Goal: Task Accomplishment & Management: Use online tool/utility

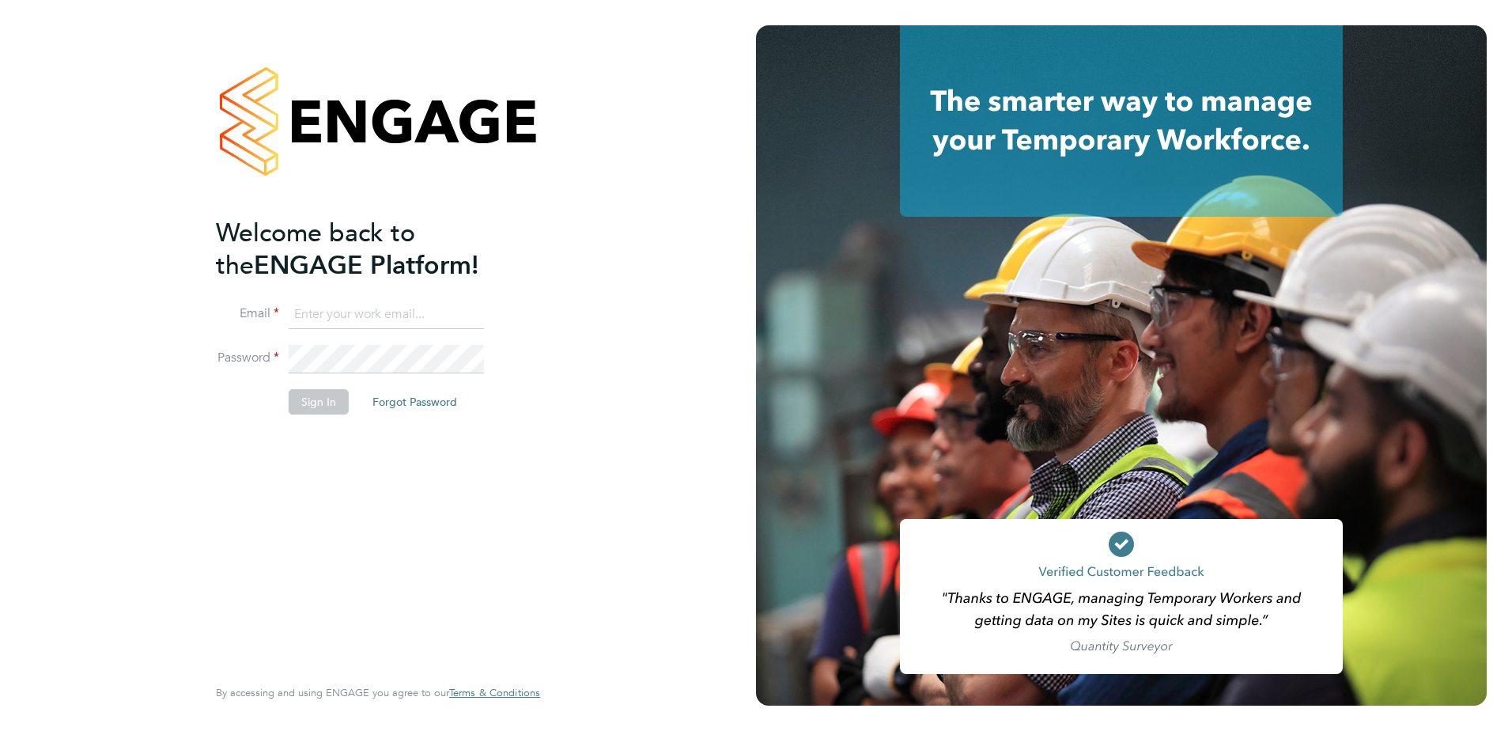
type input "john.oneill2@vistry.co.uk"
click at [324, 406] on button "Sign In" at bounding box center [319, 401] width 60 height 25
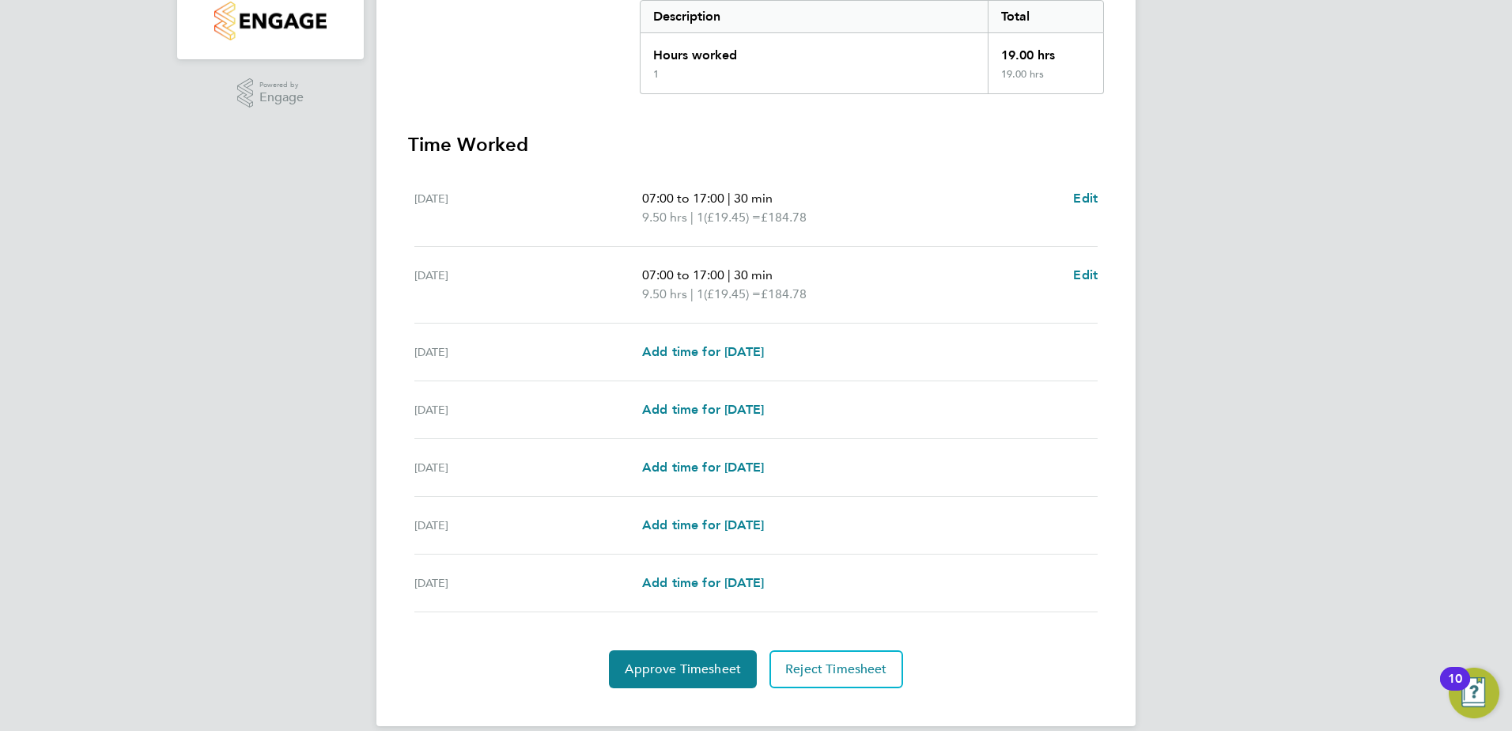
scroll to position [355, 0]
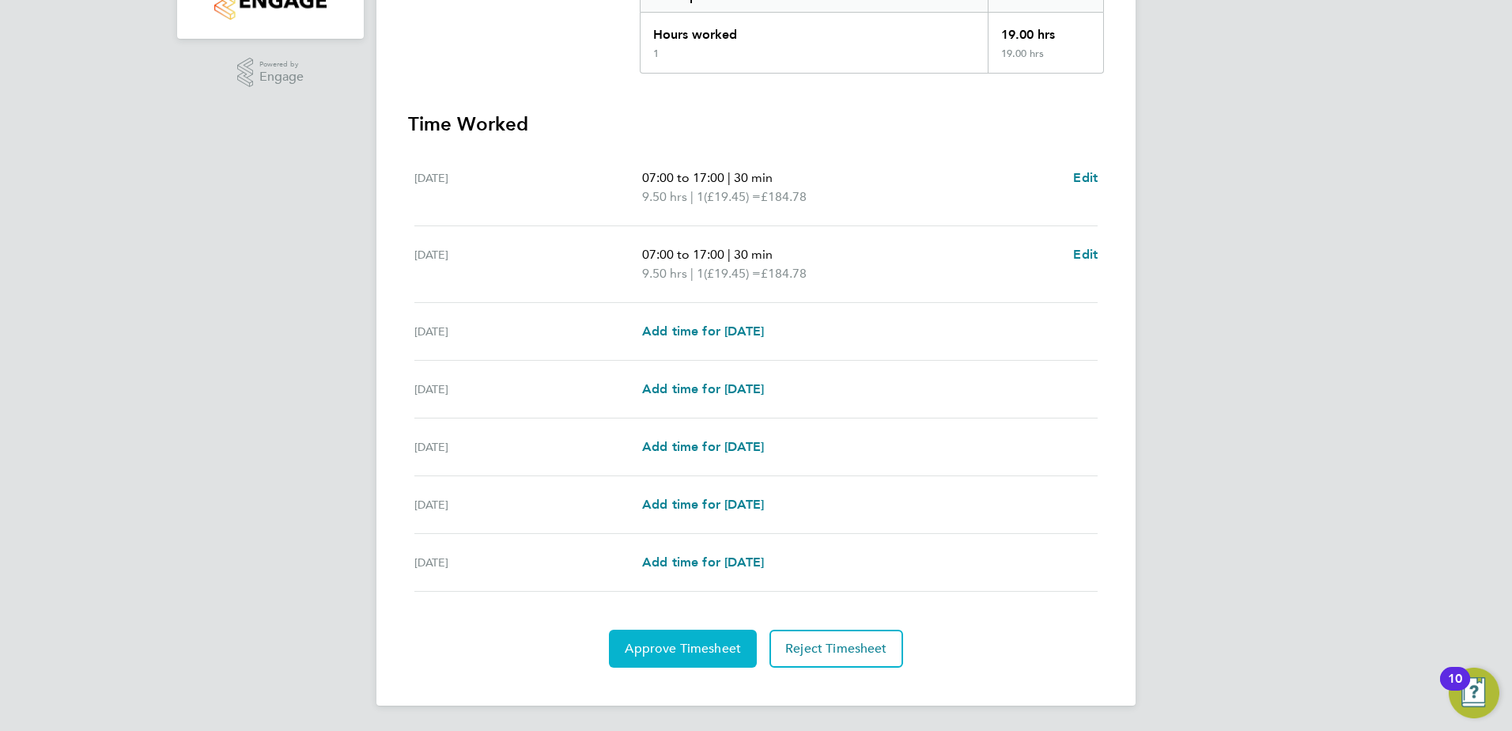
click at [691, 646] on span "Approve Timesheet" at bounding box center [683, 648] width 116 height 16
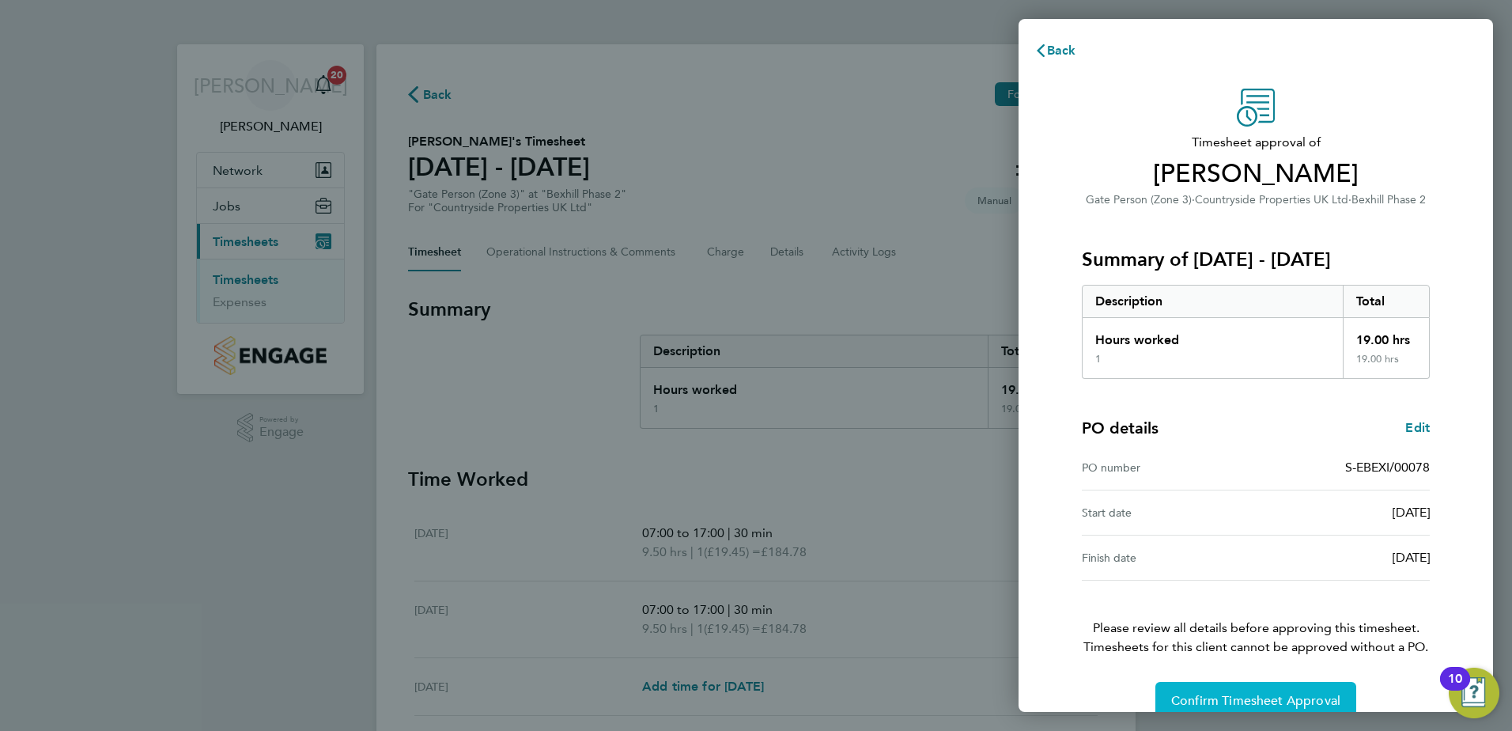
click at [1207, 694] on span "Confirm Timesheet Approval" at bounding box center [1255, 701] width 169 height 16
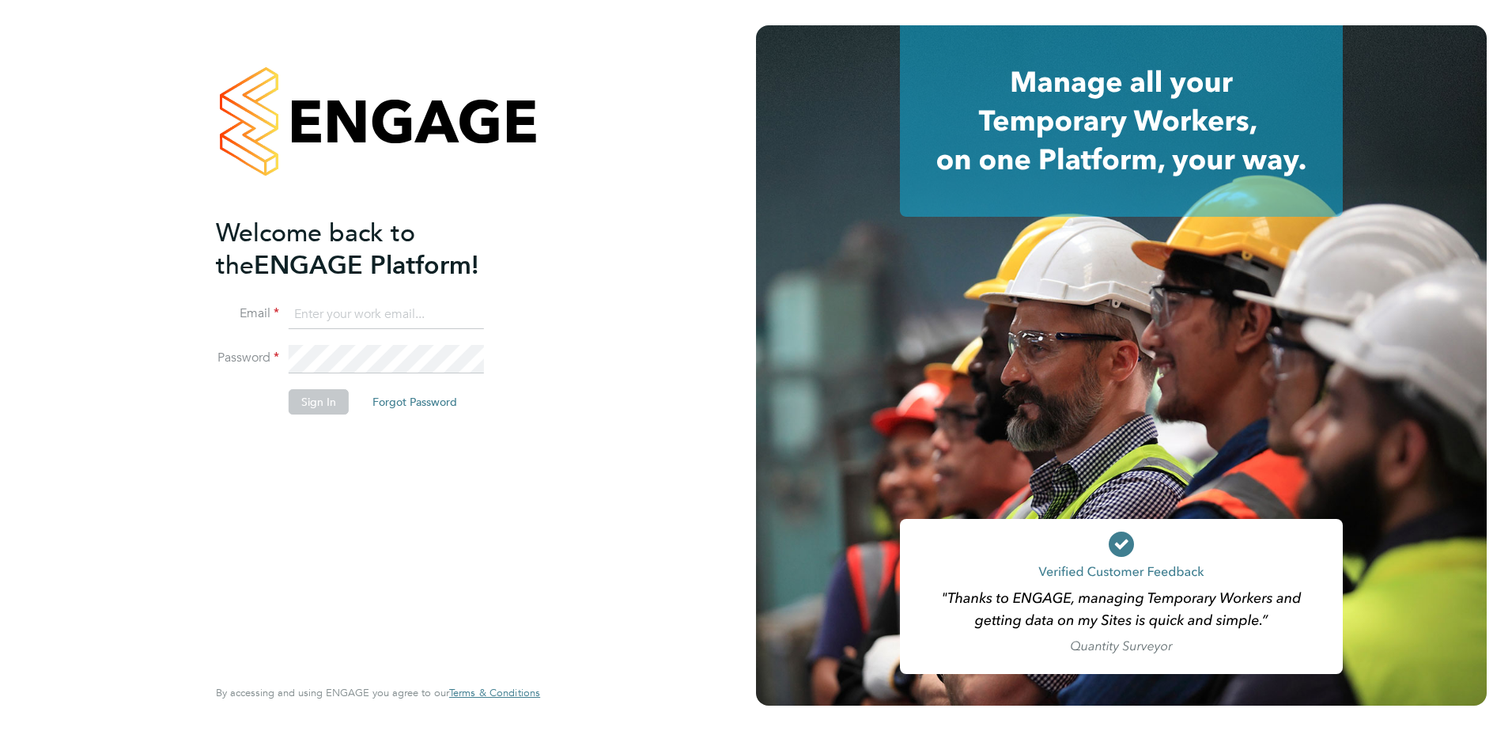
type input "john.oneill2@vistry.co.uk"
click at [329, 403] on button "Sign In" at bounding box center [319, 401] width 60 height 25
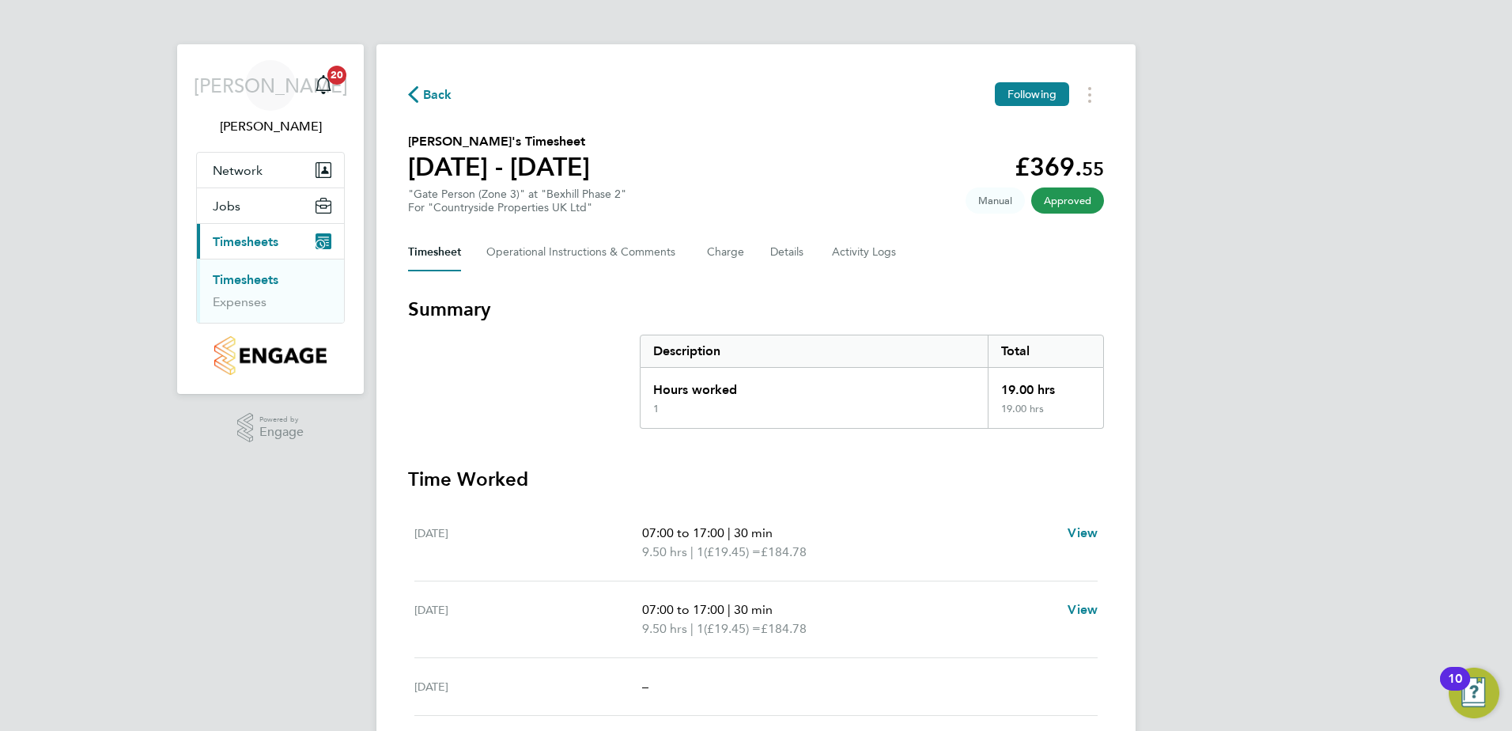
click at [1043, 201] on span "Approved" at bounding box center [1067, 200] width 73 height 26
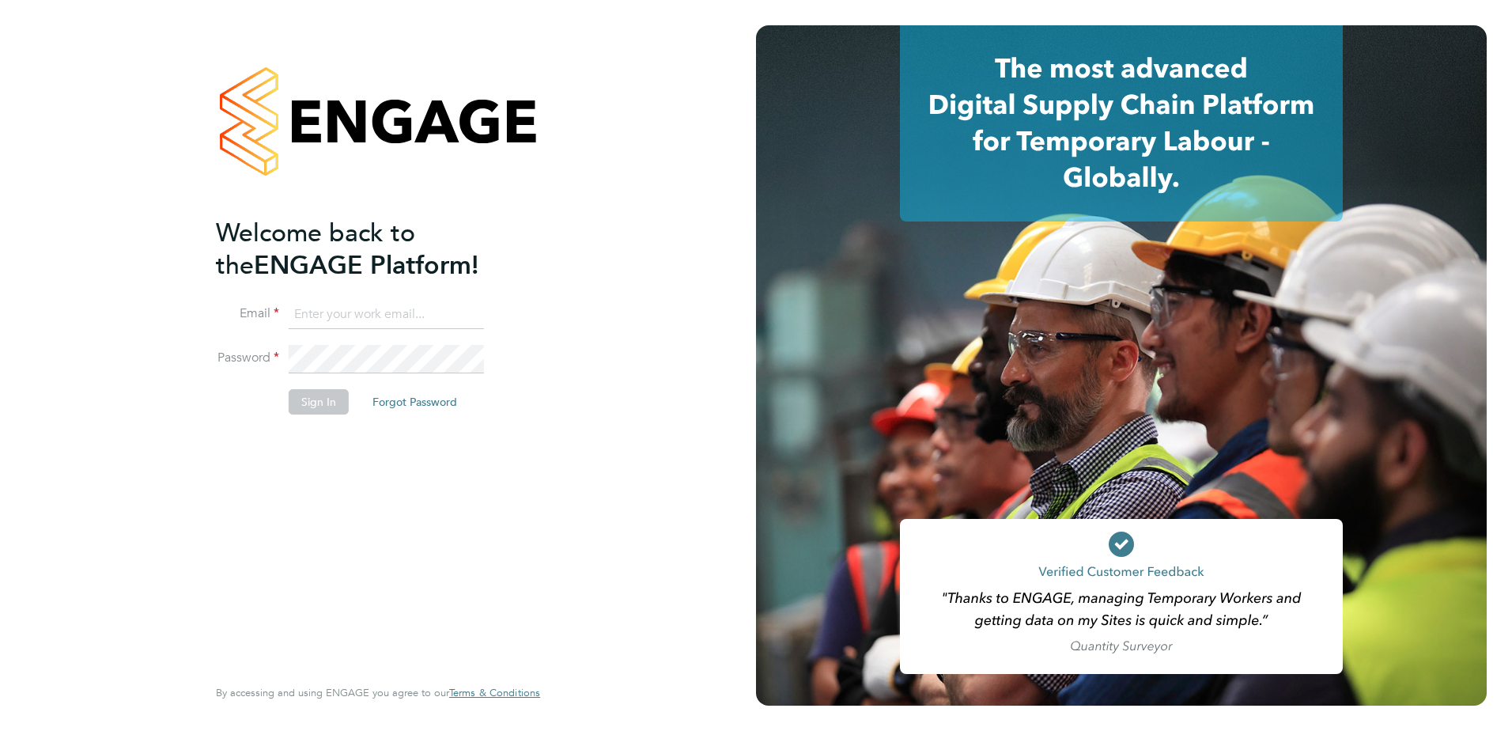
type input "[PERSON_NAME][EMAIL_ADDRESS][DOMAIN_NAME]"
click at [314, 401] on button "Sign In" at bounding box center [319, 401] width 60 height 25
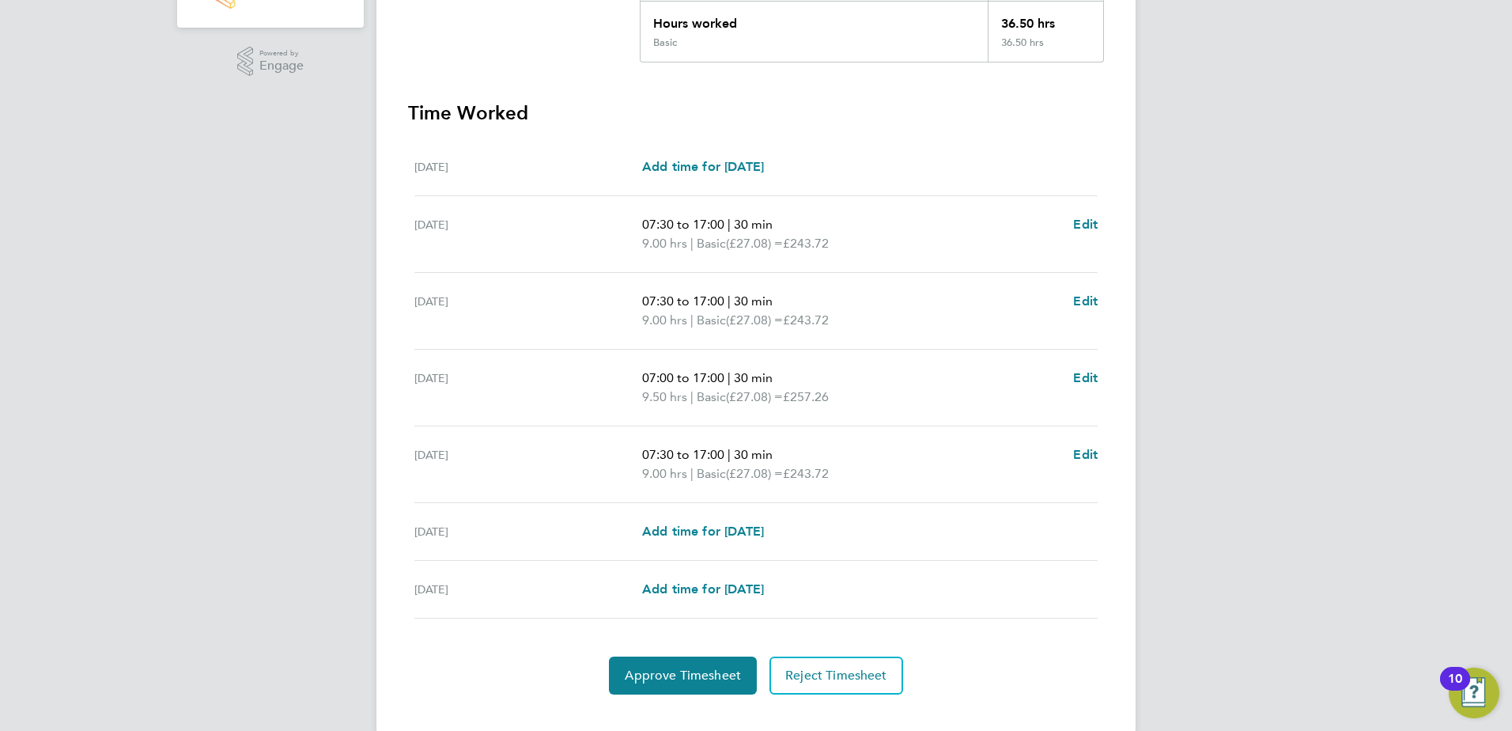
scroll to position [393, 0]
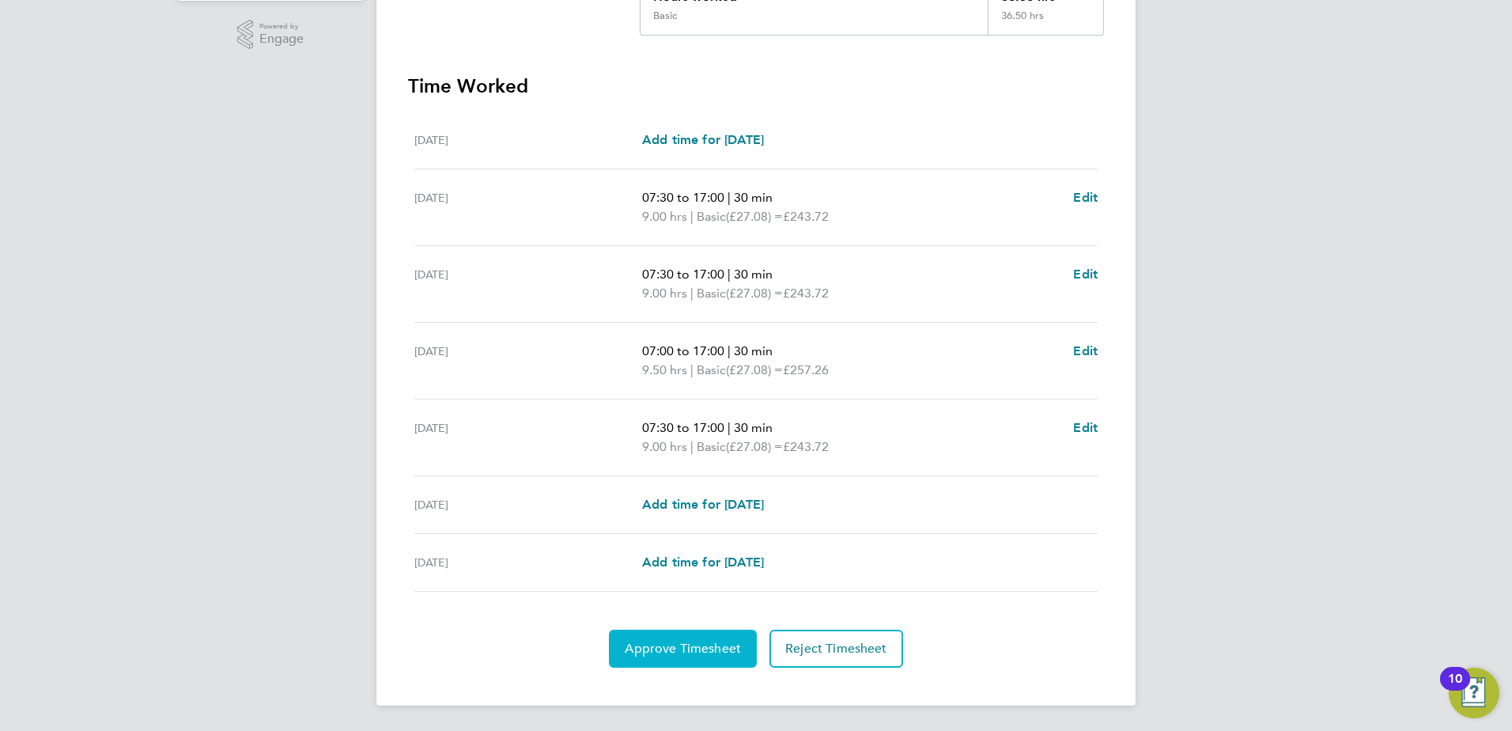
click at [698, 648] on span "Approve Timesheet" at bounding box center [683, 648] width 116 height 16
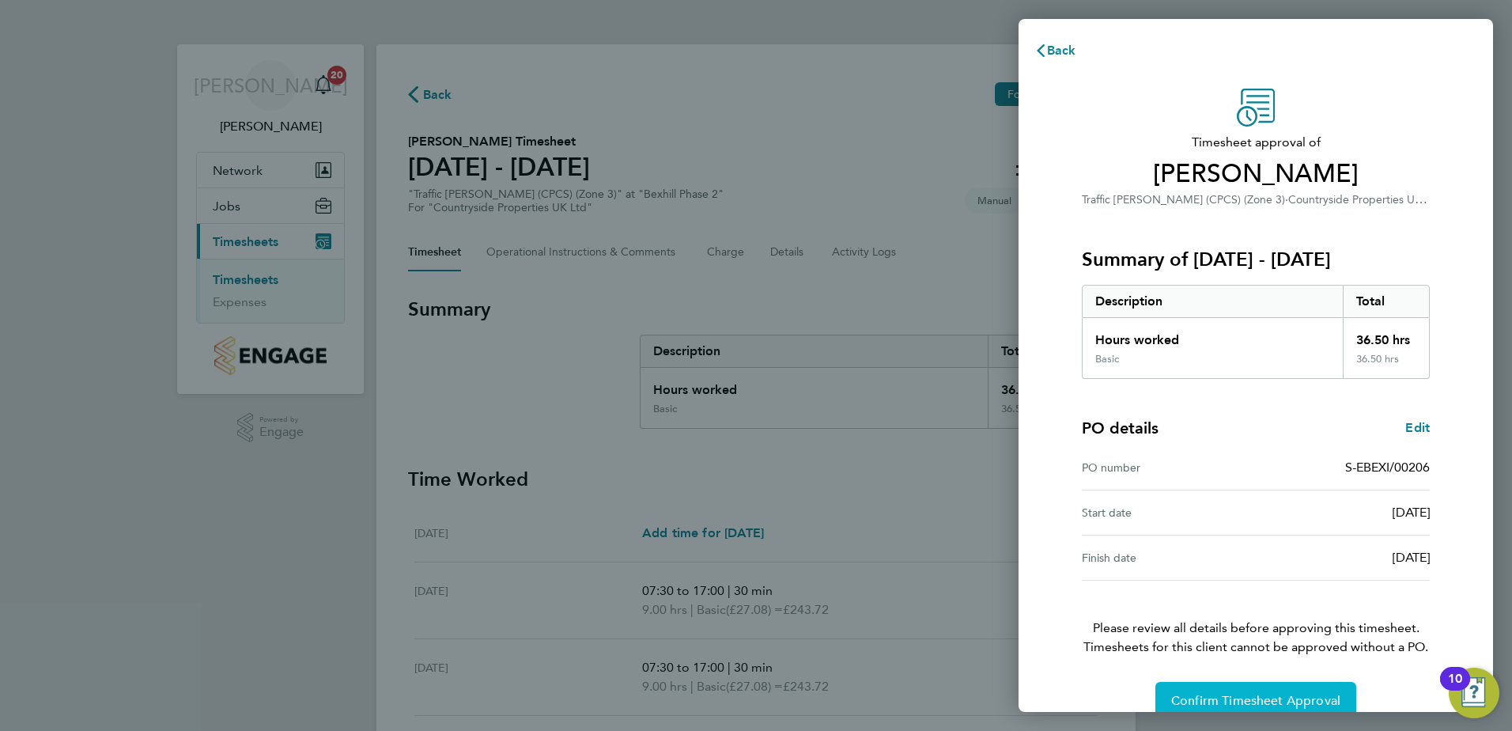
click at [1180, 689] on button "Confirm Timesheet Approval" at bounding box center [1255, 701] width 201 height 38
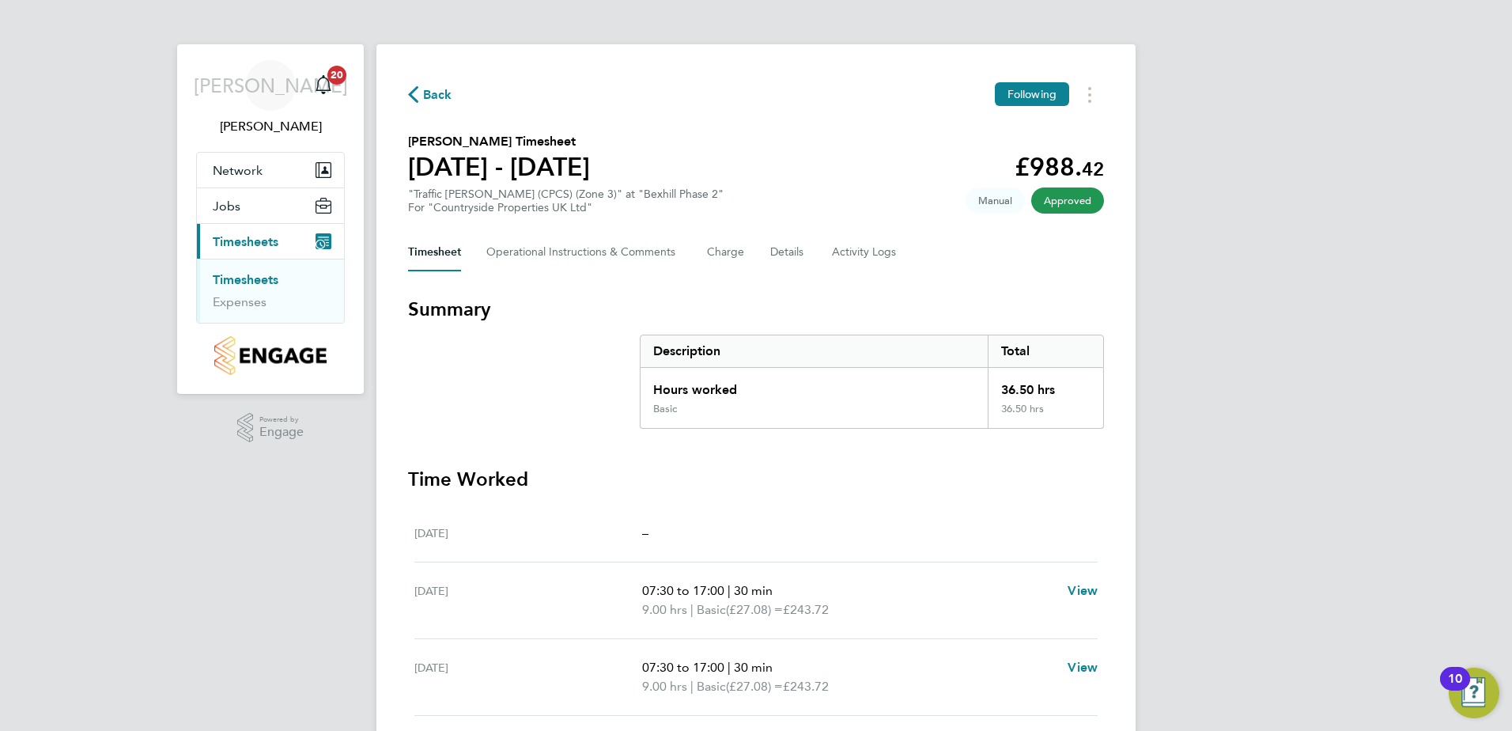
click at [1074, 206] on span "Approved" at bounding box center [1067, 200] width 73 height 26
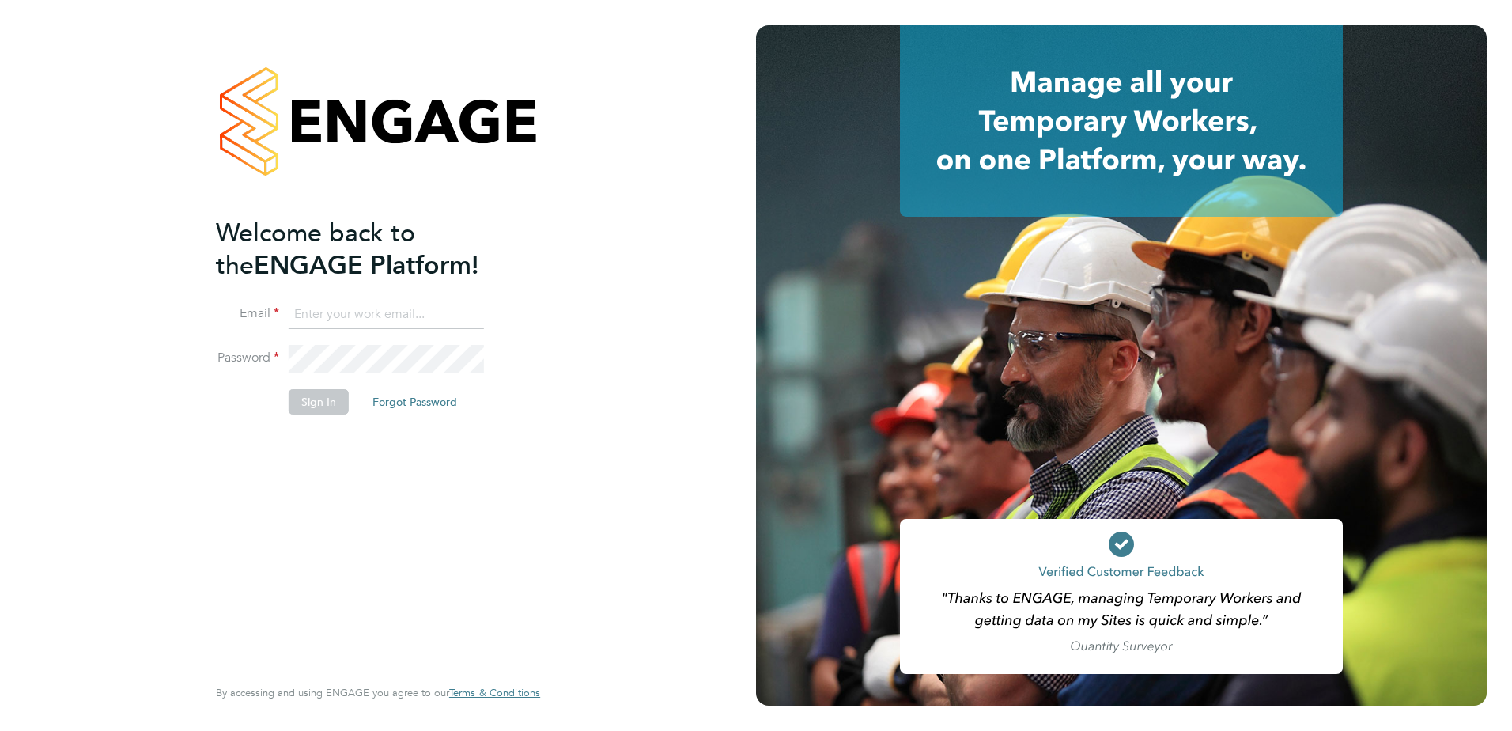
type input "john.oneill2@vistry.co.uk"
click at [324, 409] on button "Sign In" at bounding box center [319, 401] width 60 height 25
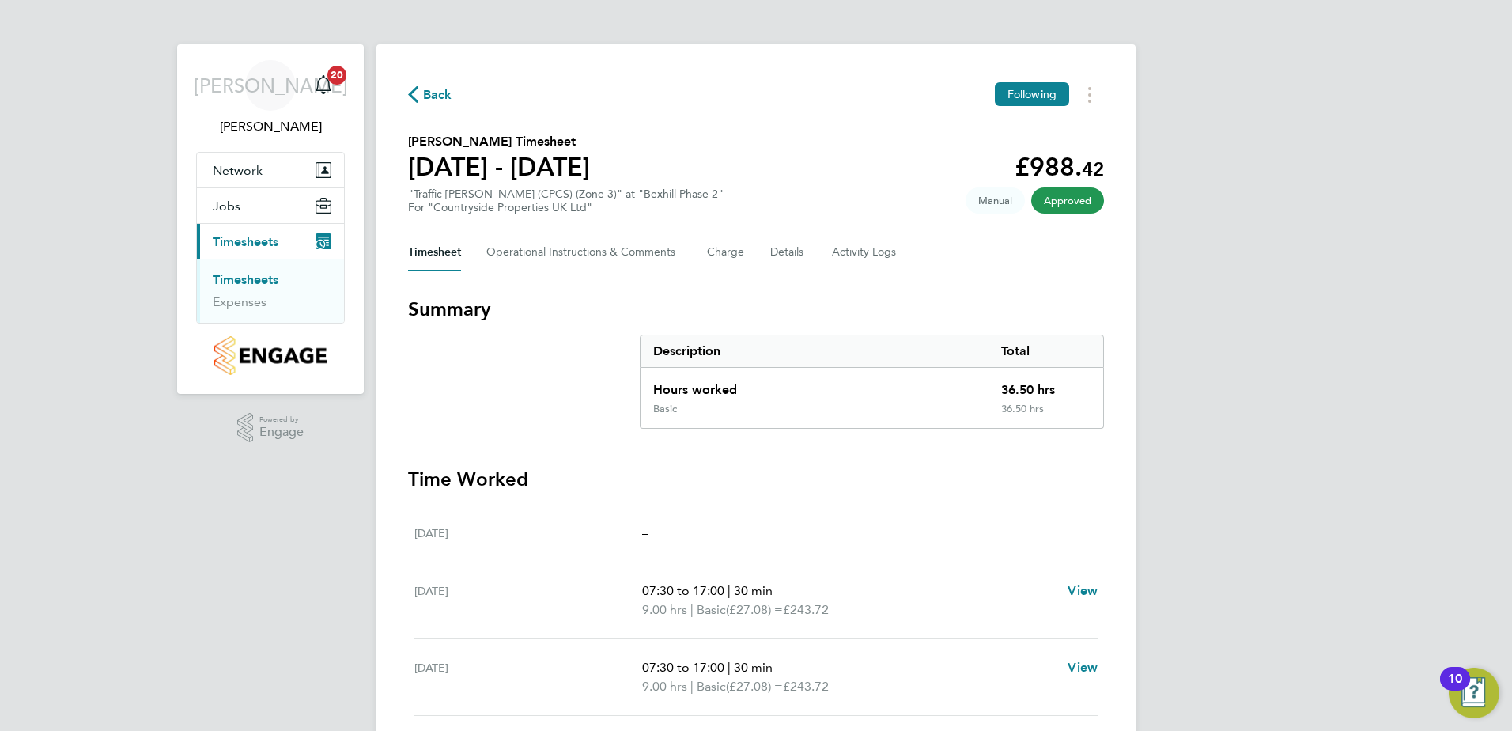
click at [1097, 203] on span "Approved" at bounding box center [1067, 200] width 73 height 26
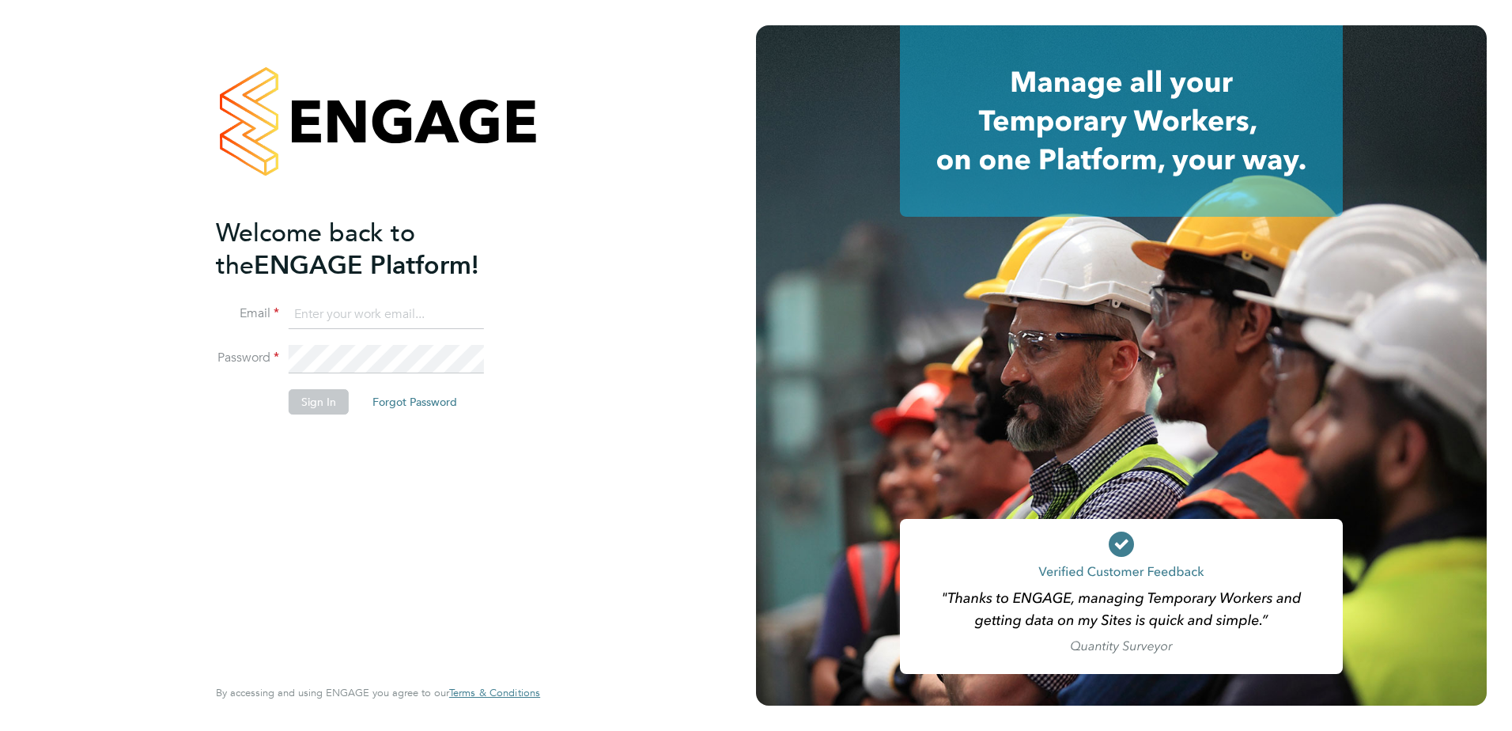
type input "[PERSON_NAME][EMAIL_ADDRESS][DOMAIN_NAME]"
click at [320, 407] on button "Sign In" at bounding box center [319, 401] width 60 height 25
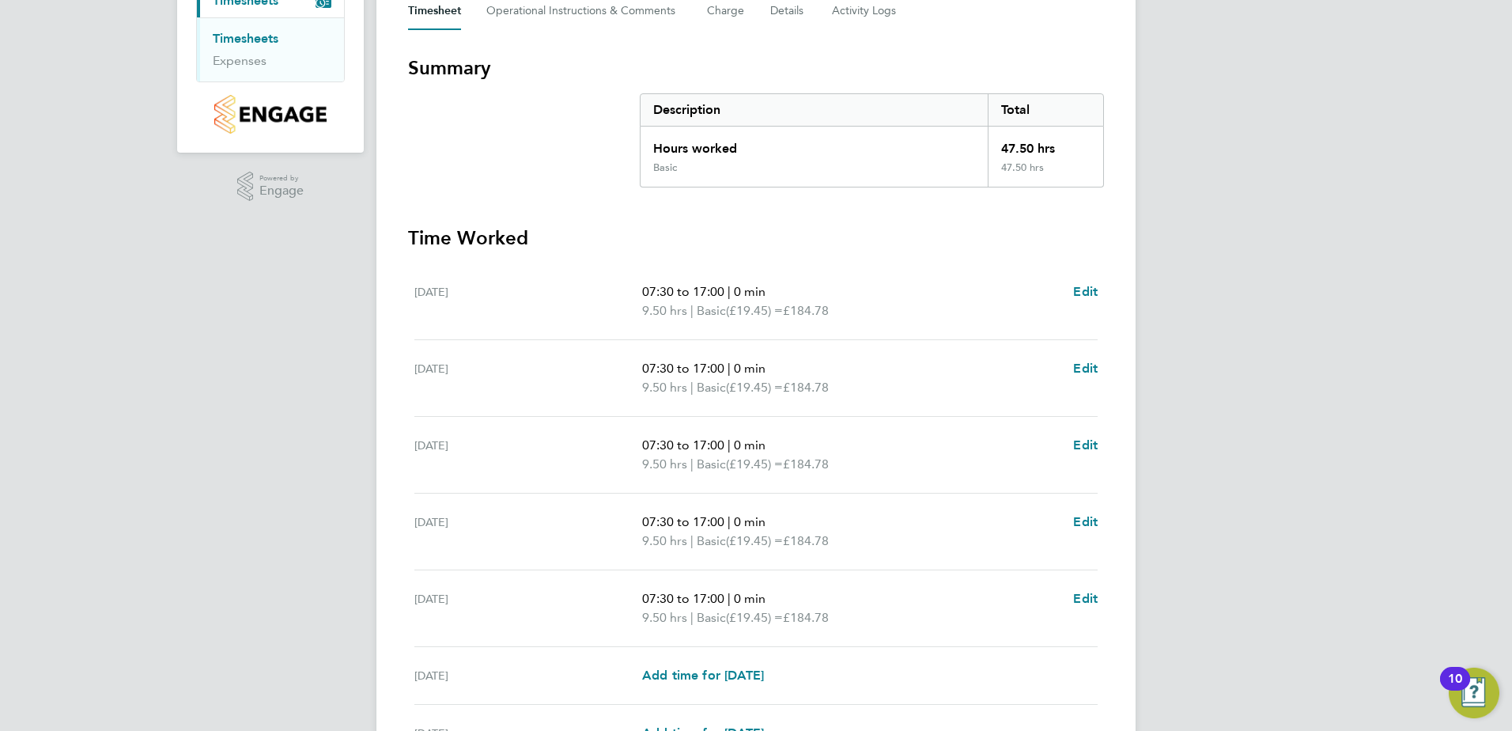
scroll to position [412, 0]
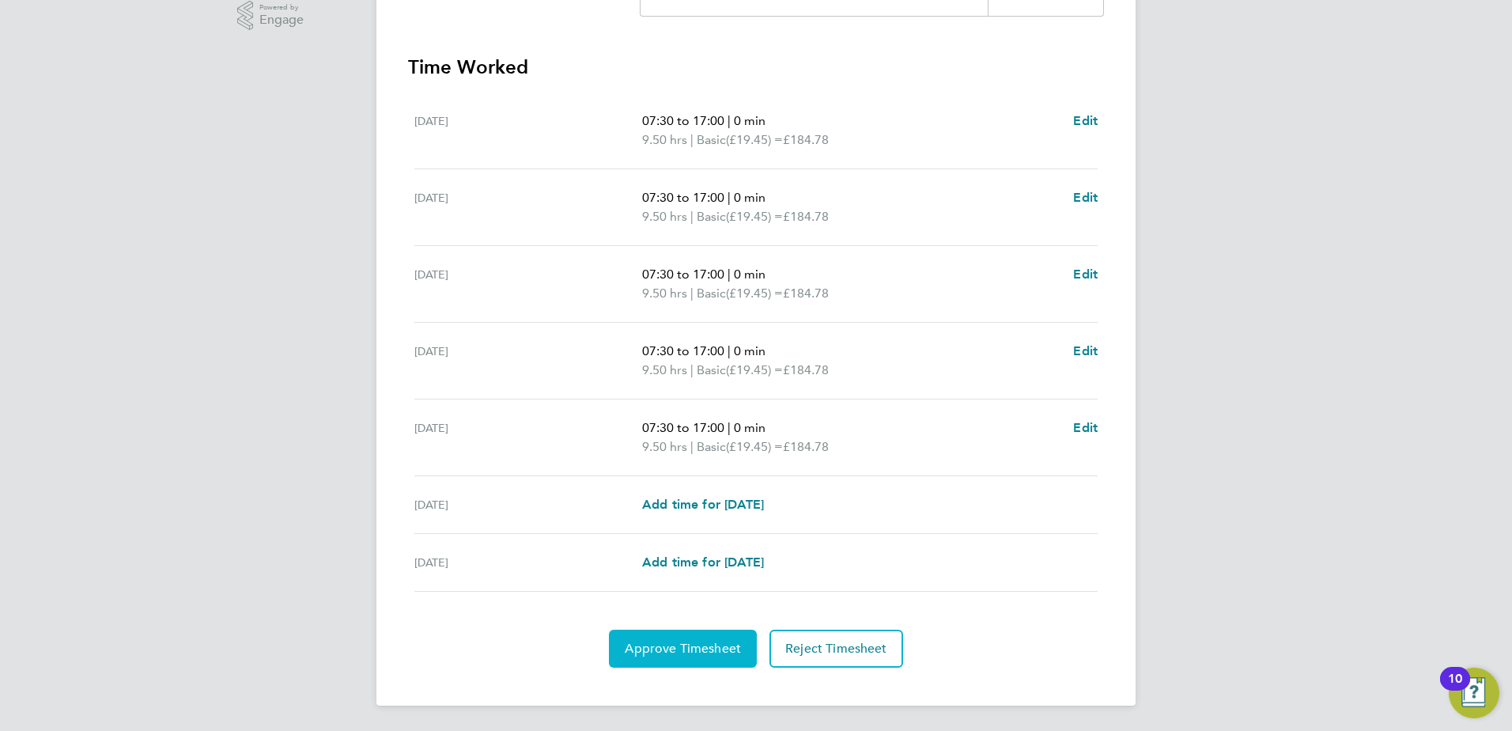
click at [678, 646] on span "Approve Timesheet" at bounding box center [683, 648] width 116 height 16
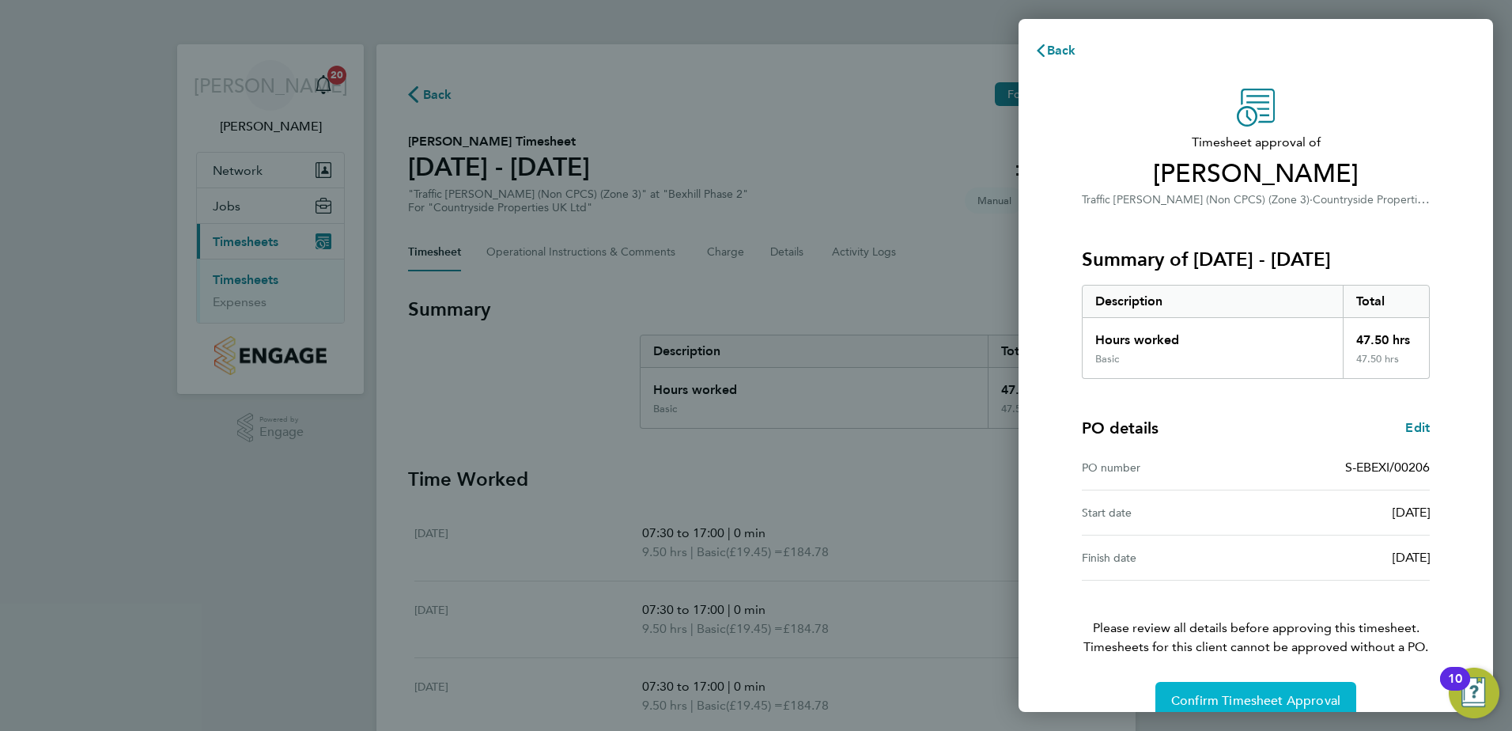
click at [1246, 696] on span "Confirm Timesheet Approval" at bounding box center [1255, 701] width 169 height 16
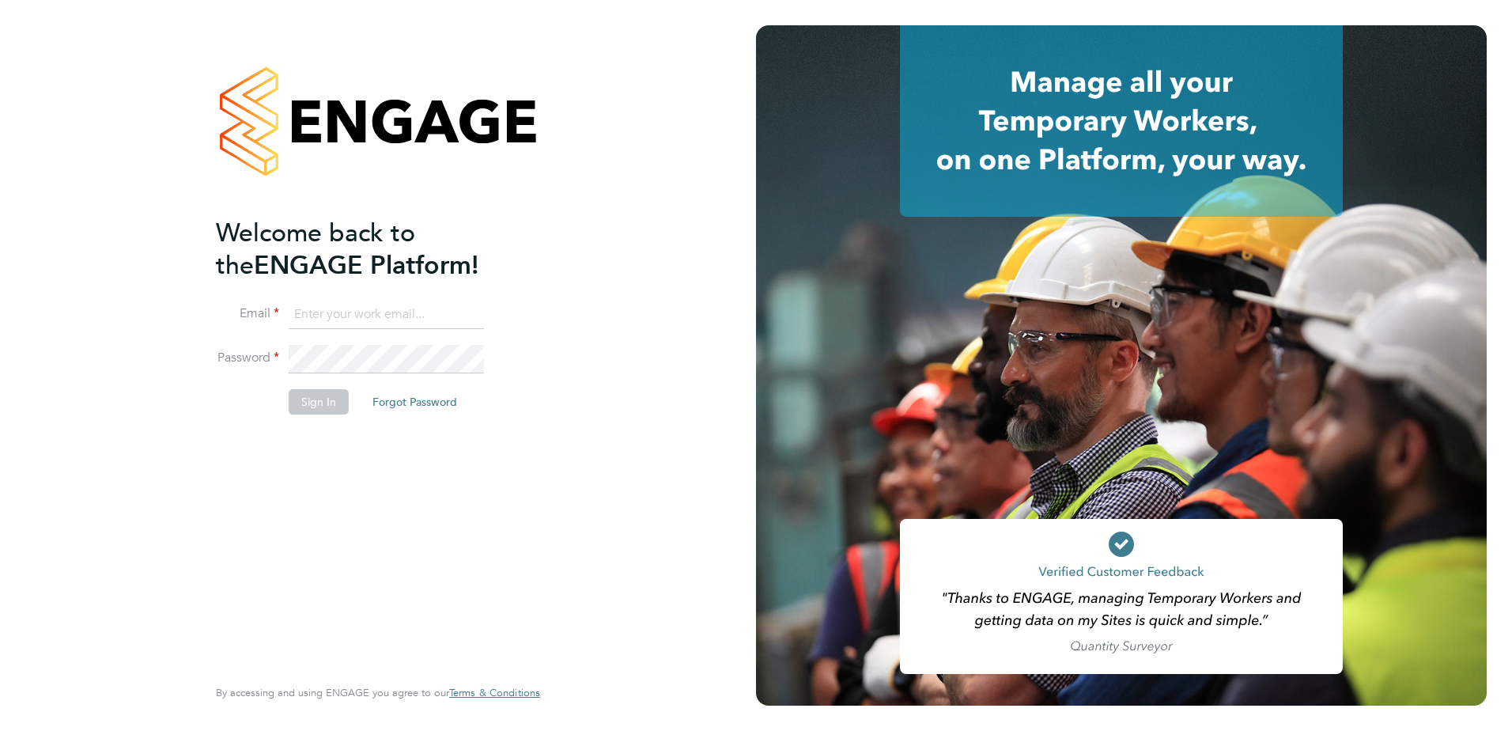
type input "john.oneill2@vistry.co.uk"
click at [314, 401] on button "Sign In" at bounding box center [319, 401] width 60 height 25
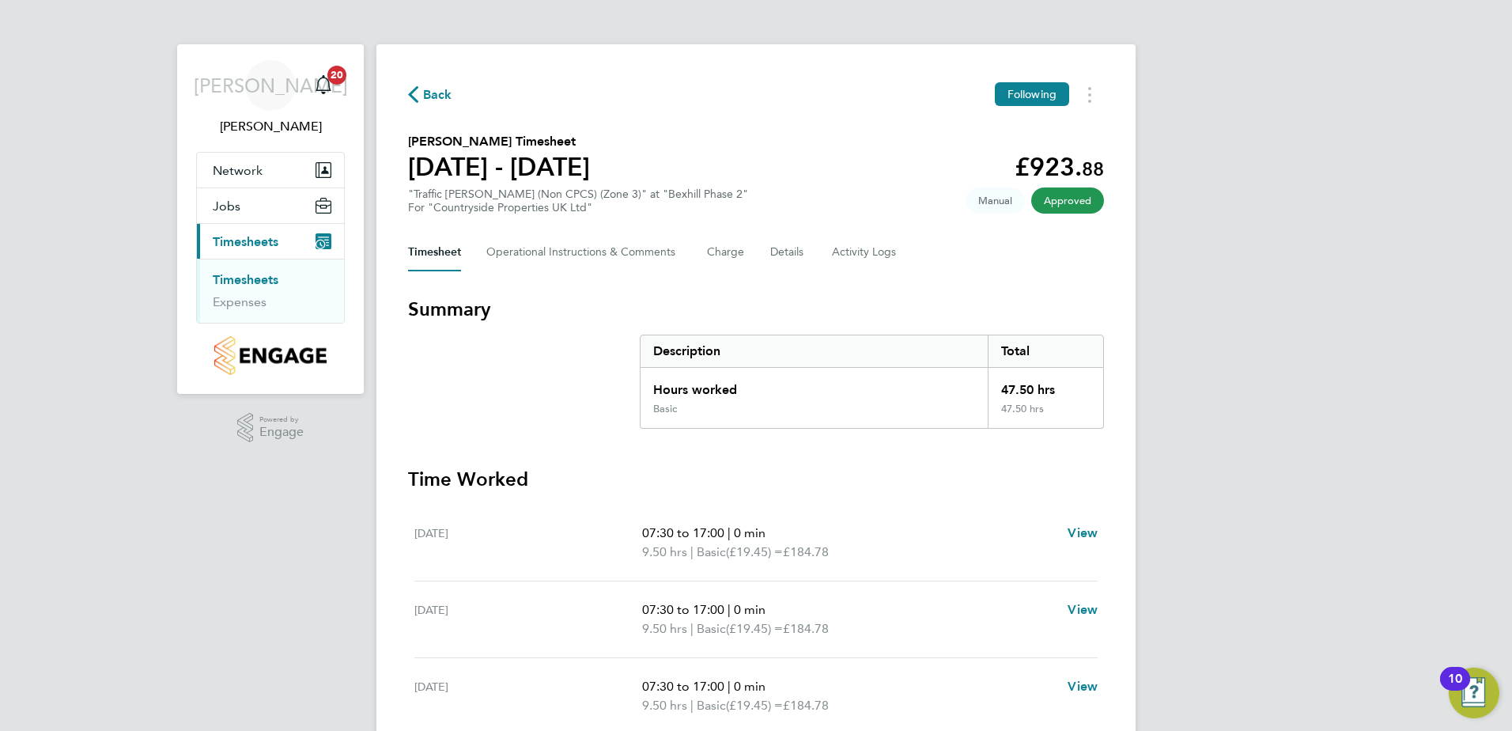
click at [1047, 197] on span "Approved" at bounding box center [1067, 200] width 73 height 26
